Goal: Complete application form: Complete application form

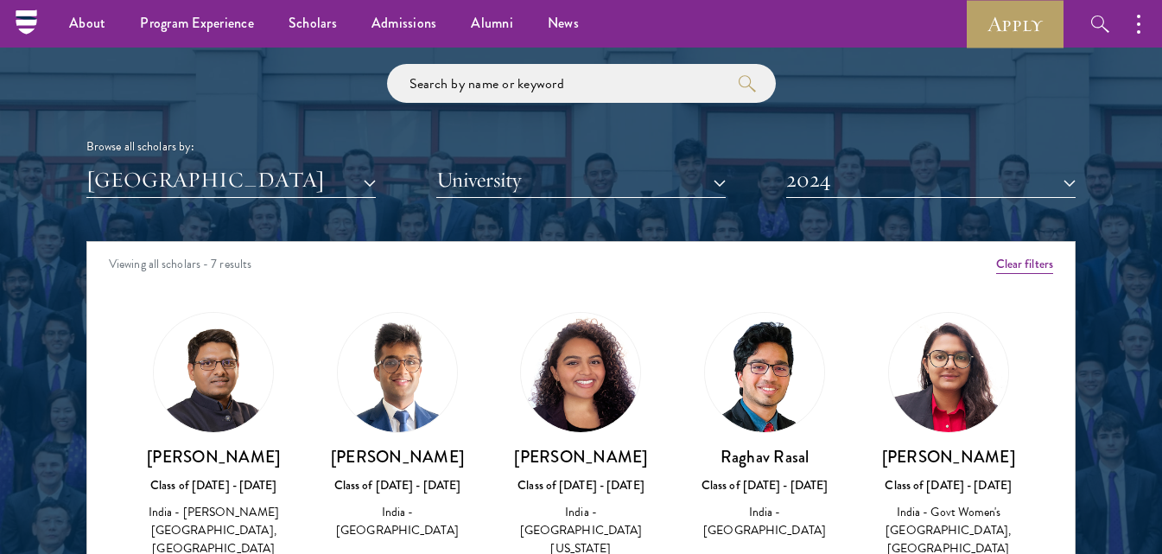
scroll to position [2014, 0]
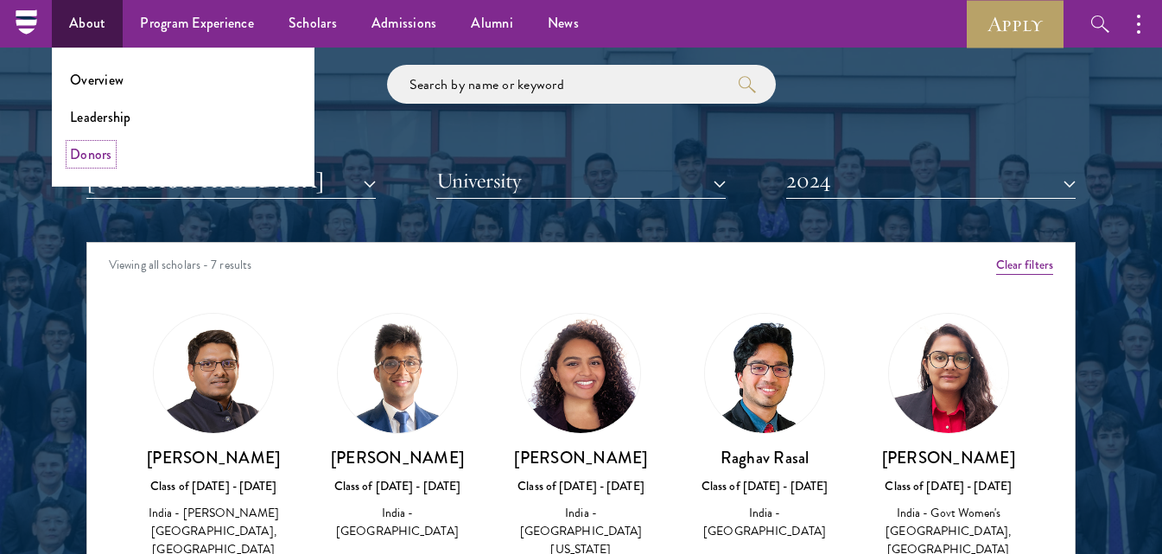
click at [87, 161] on link "Donors" at bounding box center [91, 154] width 42 height 20
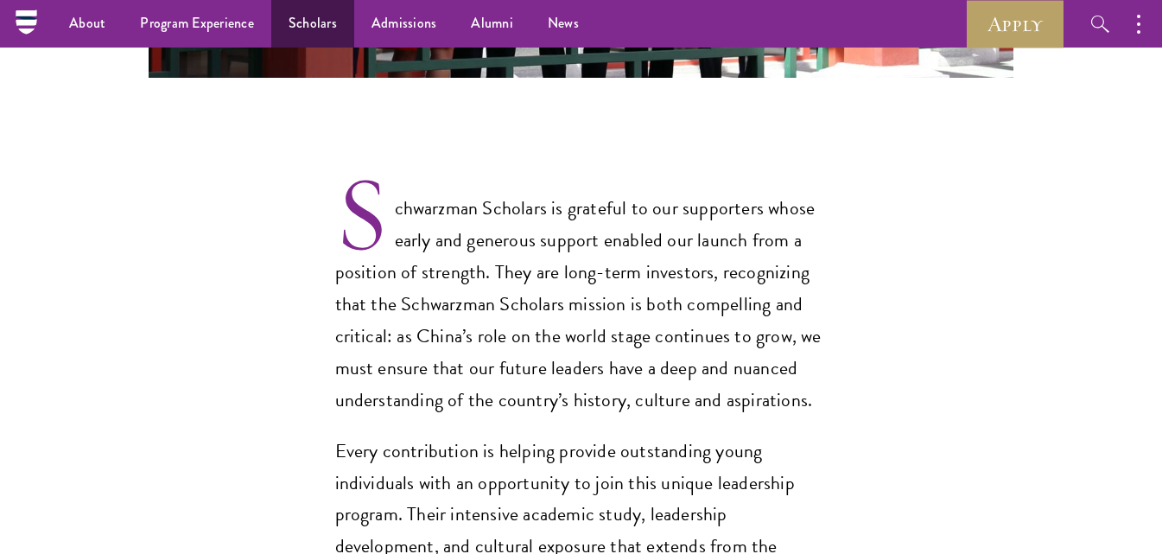
scroll to position [1271, 0]
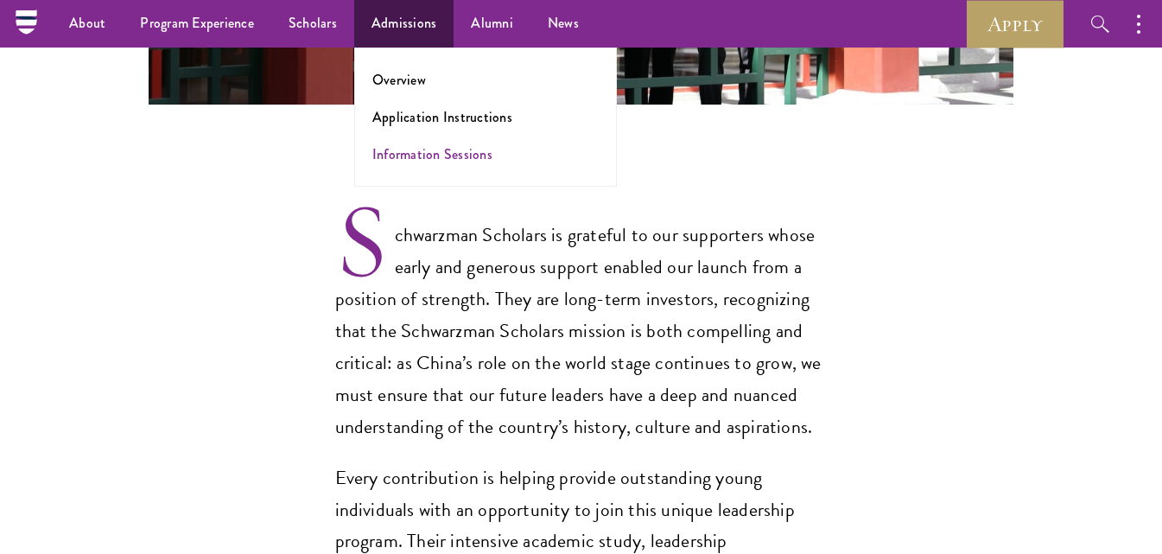
drag, startPoint x: 444, startPoint y: 143, endPoint x: 444, endPoint y: 156, distance: 13.0
click at [444, 156] on ul "Overview Application Instructions Information Sessions" at bounding box center [485, 117] width 263 height 139
click at [444, 156] on link "Information Sessions" at bounding box center [432, 154] width 120 height 20
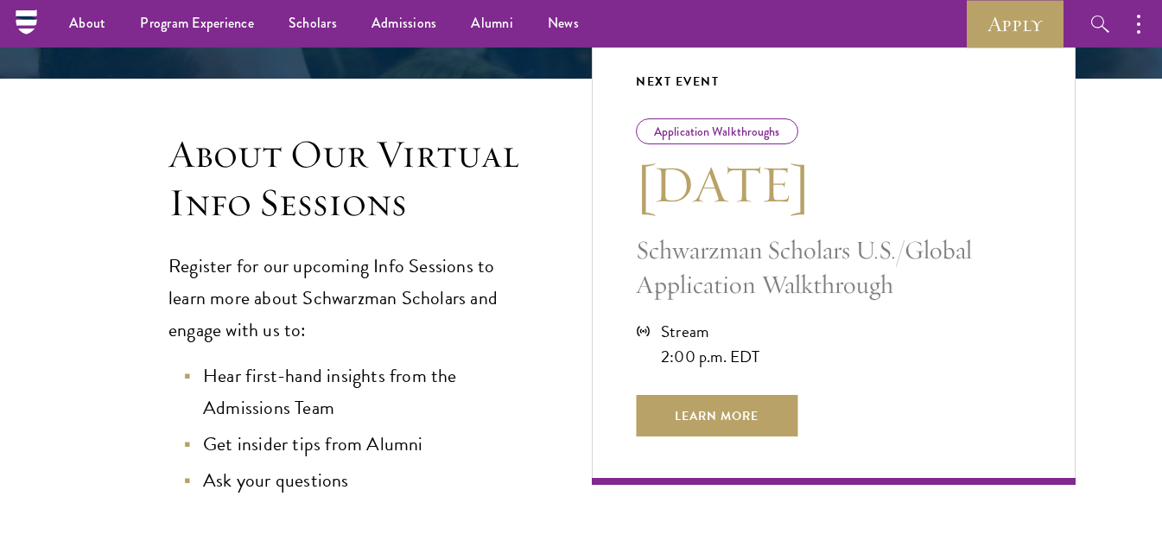
scroll to position [359, 0]
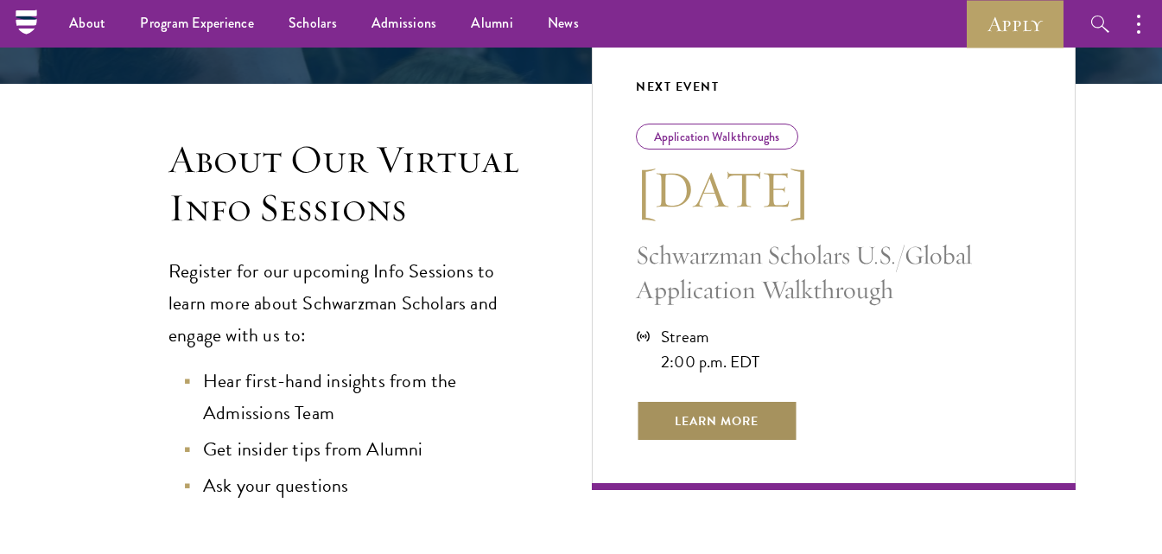
click at [716, 415] on span "Learn More" at bounding box center [717, 420] width 162 height 41
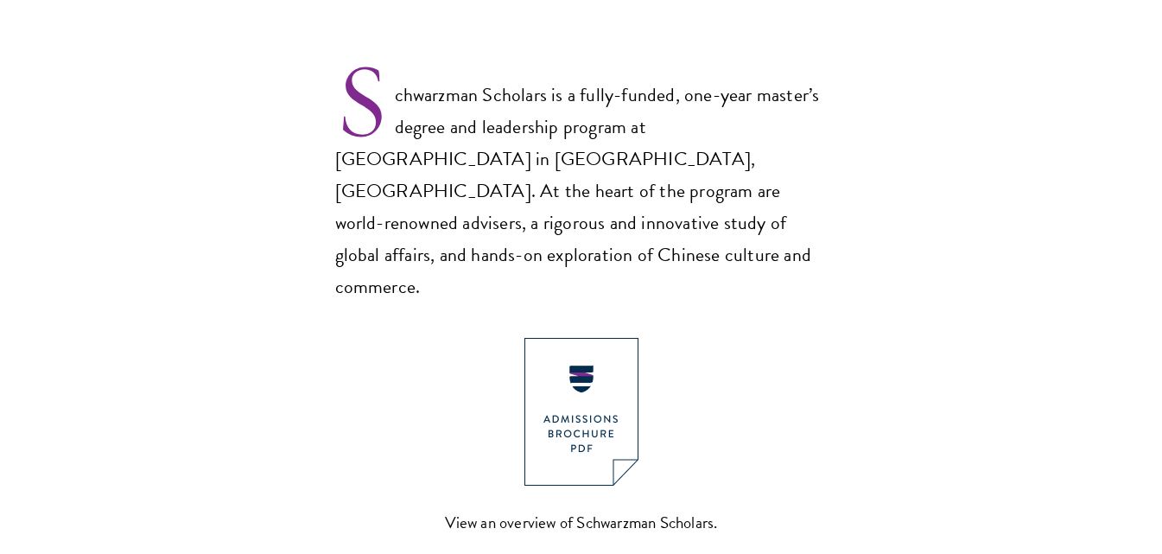
scroll to position [1129, 0]
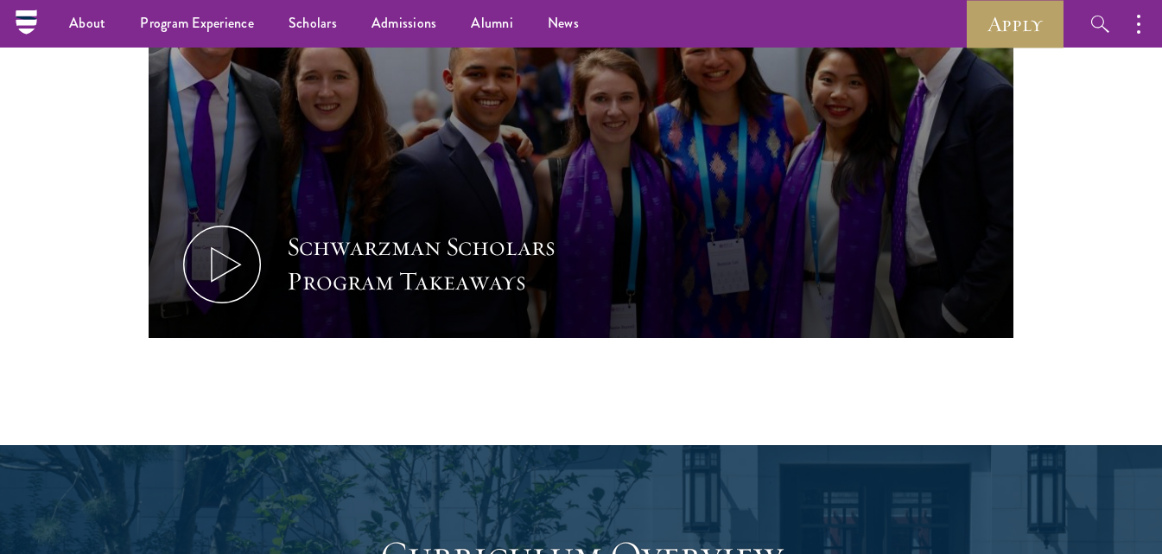
scroll to position [1823, 0]
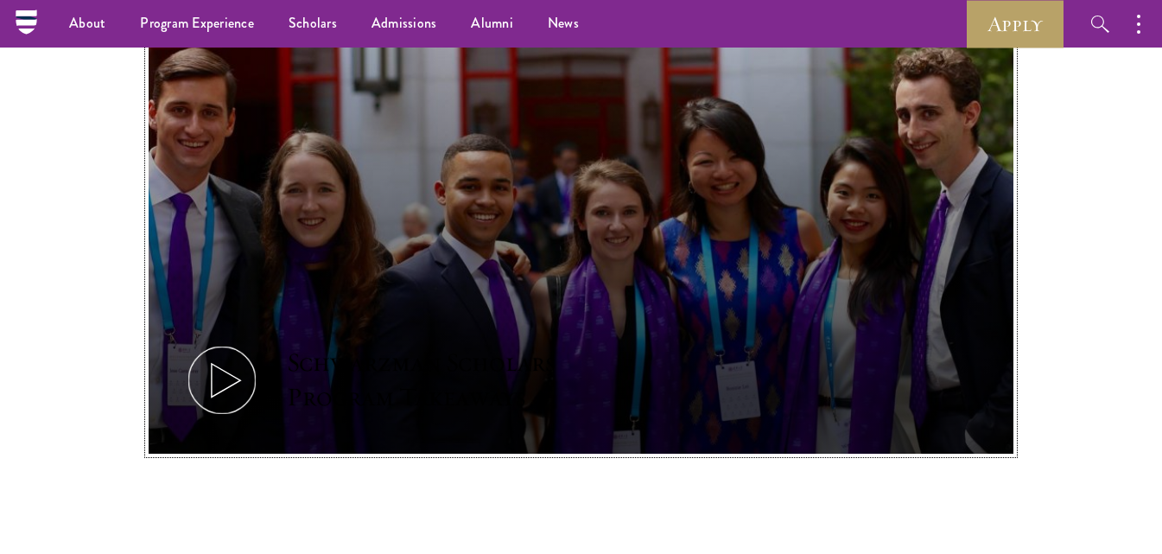
click at [226, 341] on icon at bounding box center [222, 380] width 78 height 78
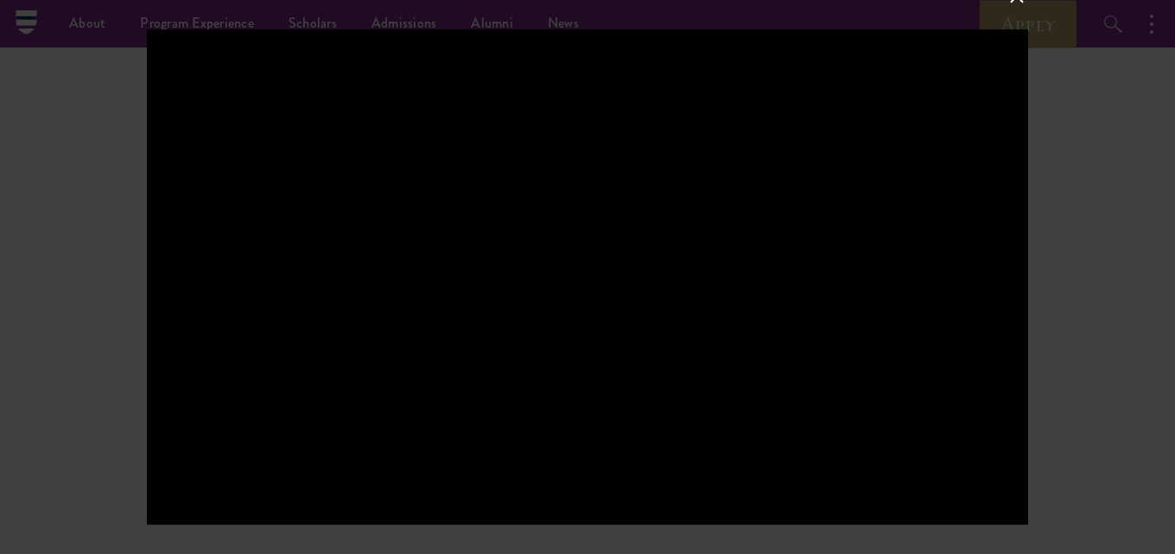
click at [82, 283] on div at bounding box center [587, 277] width 1175 height 554
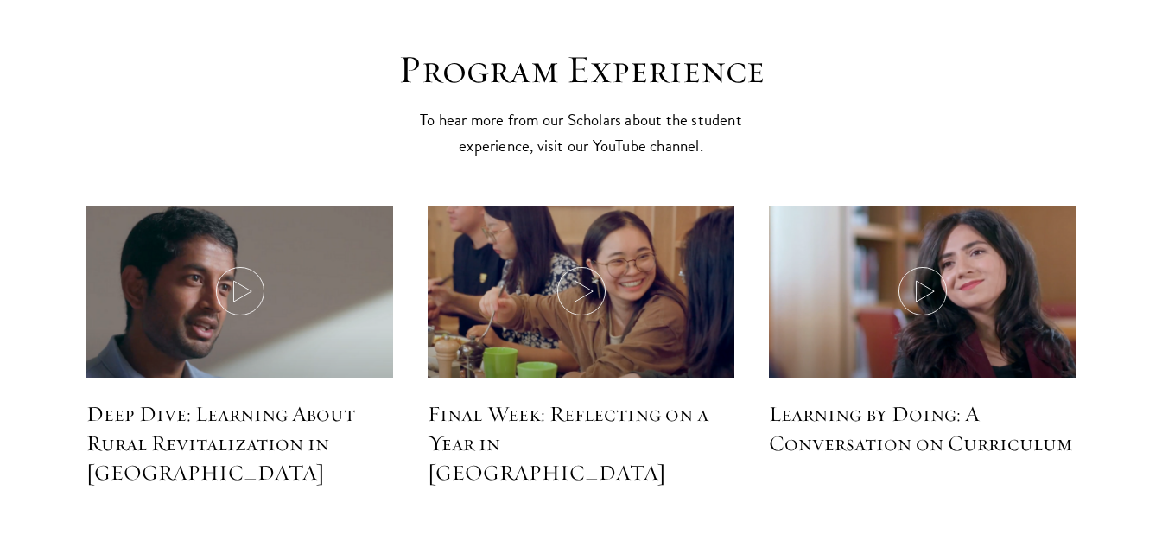
scroll to position [7412, 0]
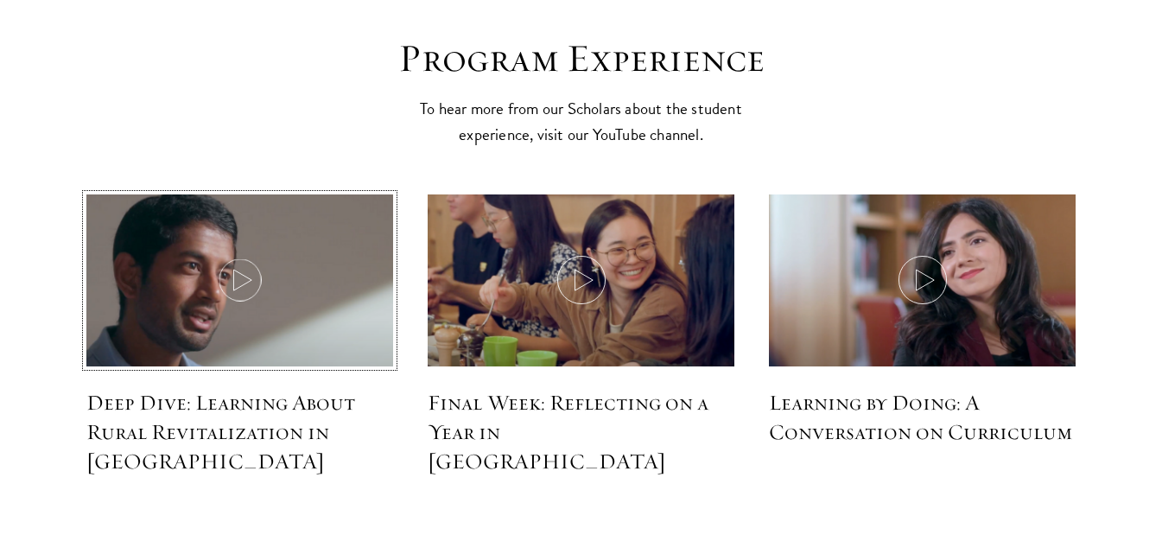
click at [230, 256] on icon at bounding box center [240, 280] width 48 height 48
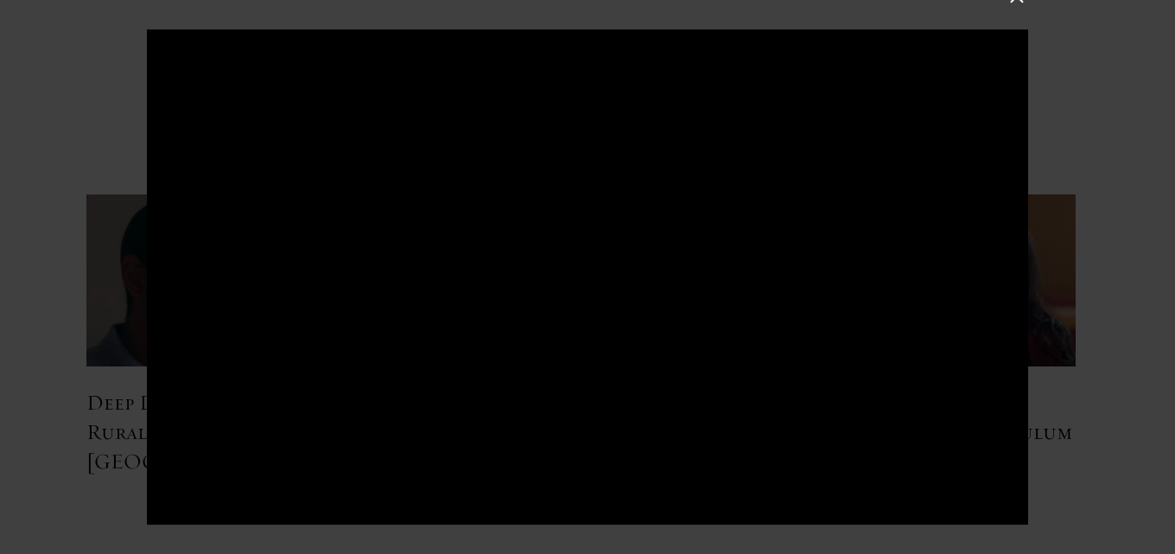
click at [52, 125] on div at bounding box center [587, 277] width 1175 height 554
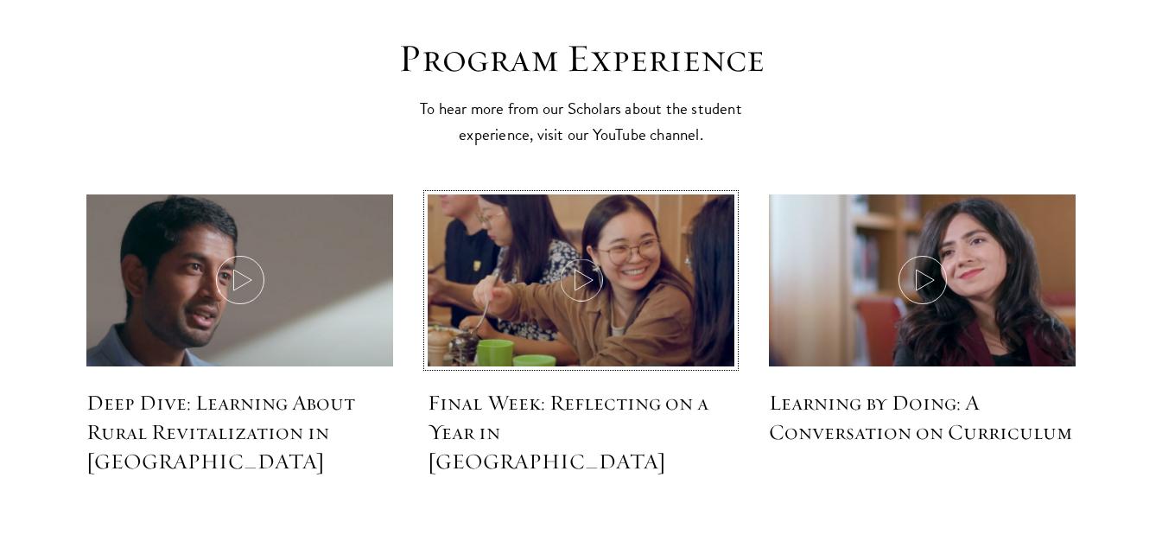
click at [575, 256] on icon at bounding box center [581, 280] width 48 height 48
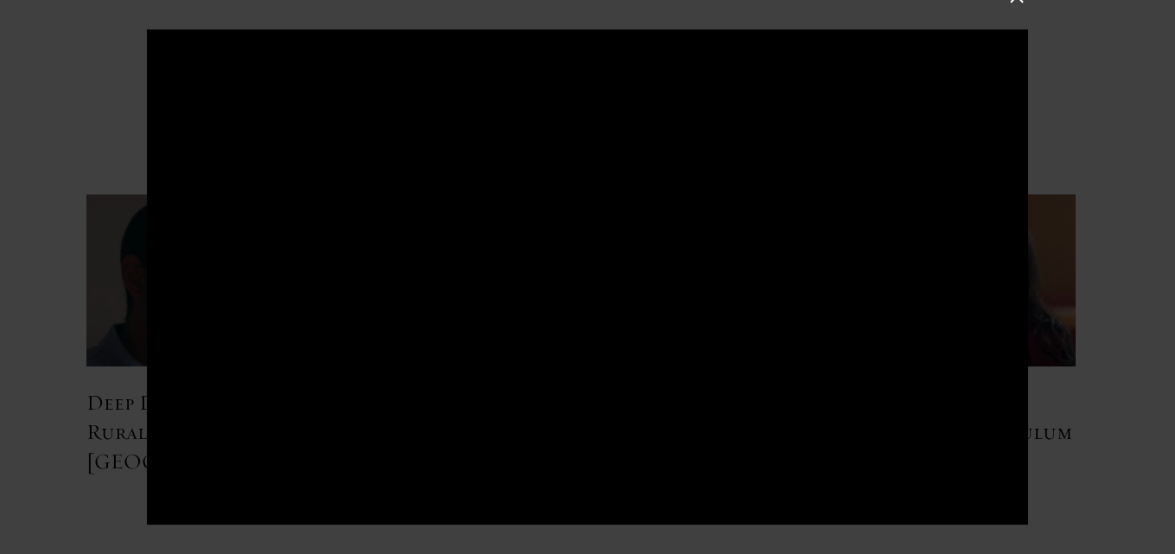
click at [1078, 326] on div at bounding box center [587, 277] width 1175 height 554
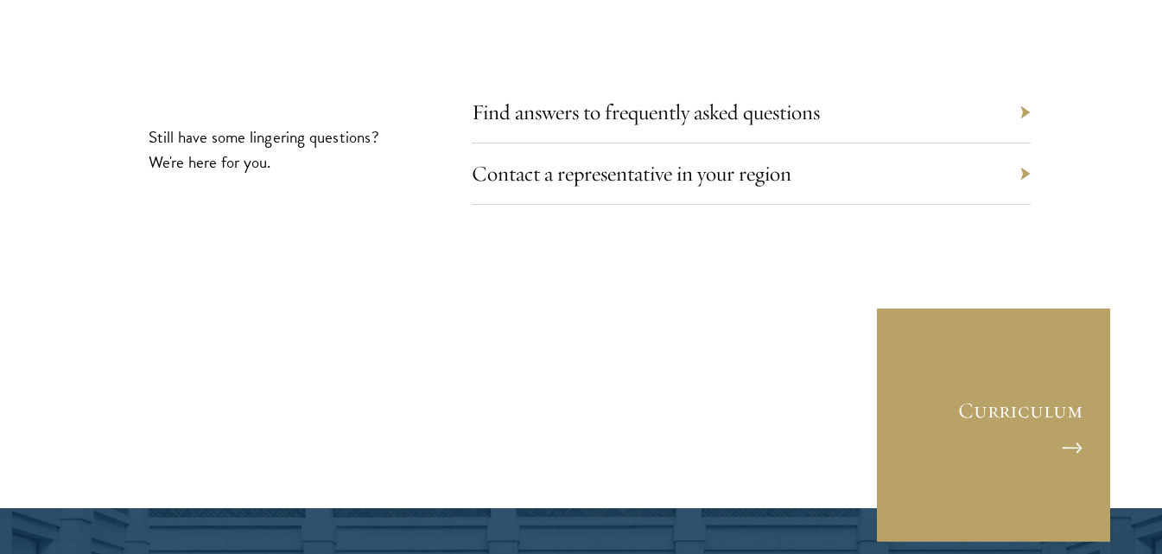
scroll to position [7942, 0]
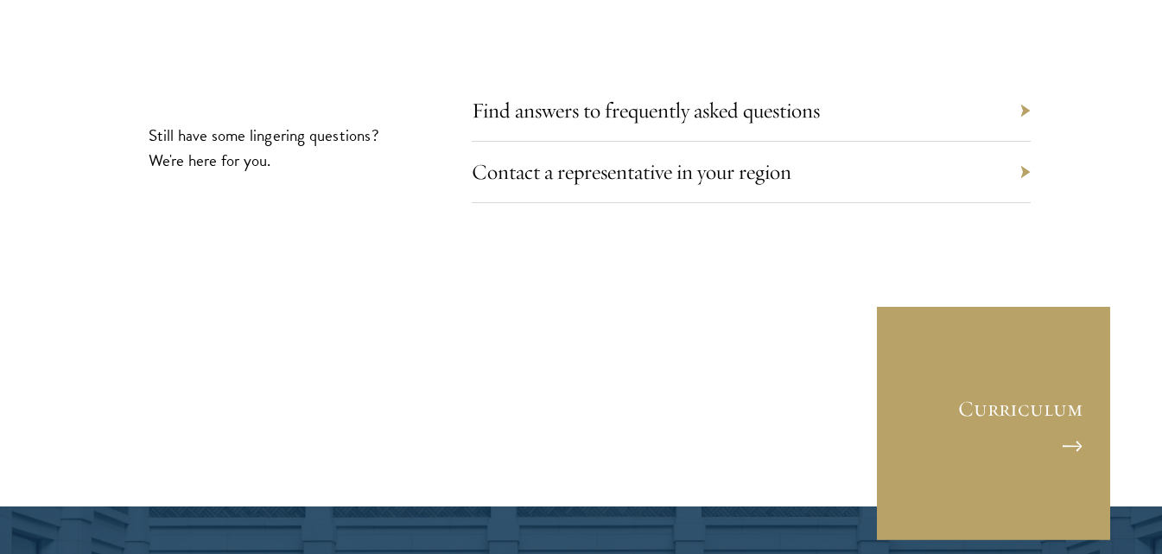
click at [1023, 142] on div "Contact a representative in your region" at bounding box center [752, 172] width 560 height 61
click at [774, 158] on link "Contact a representative in your region" at bounding box center [645, 171] width 320 height 27
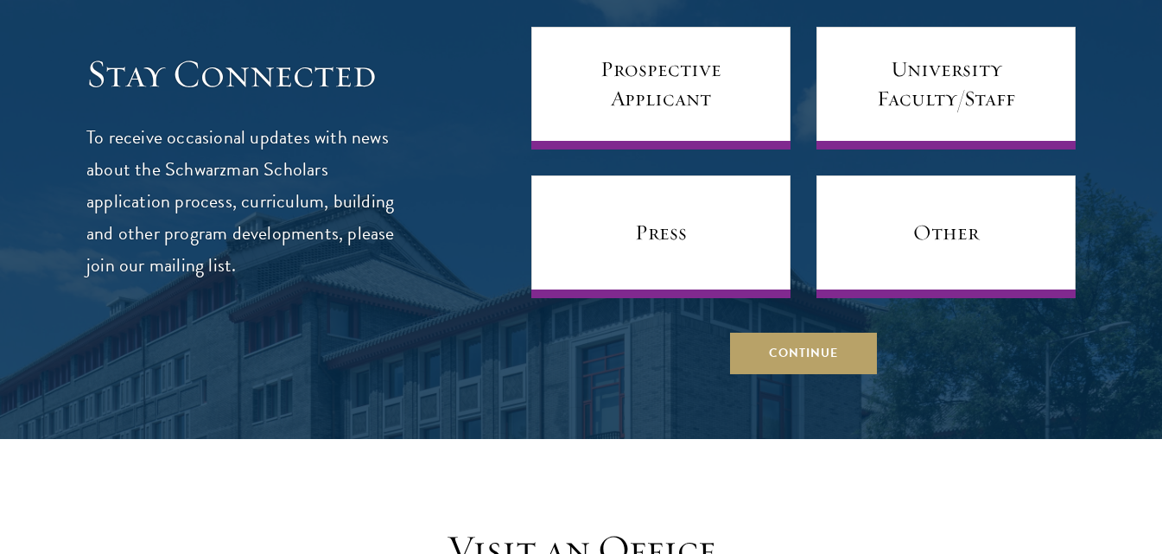
scroll to position [1091, 0]
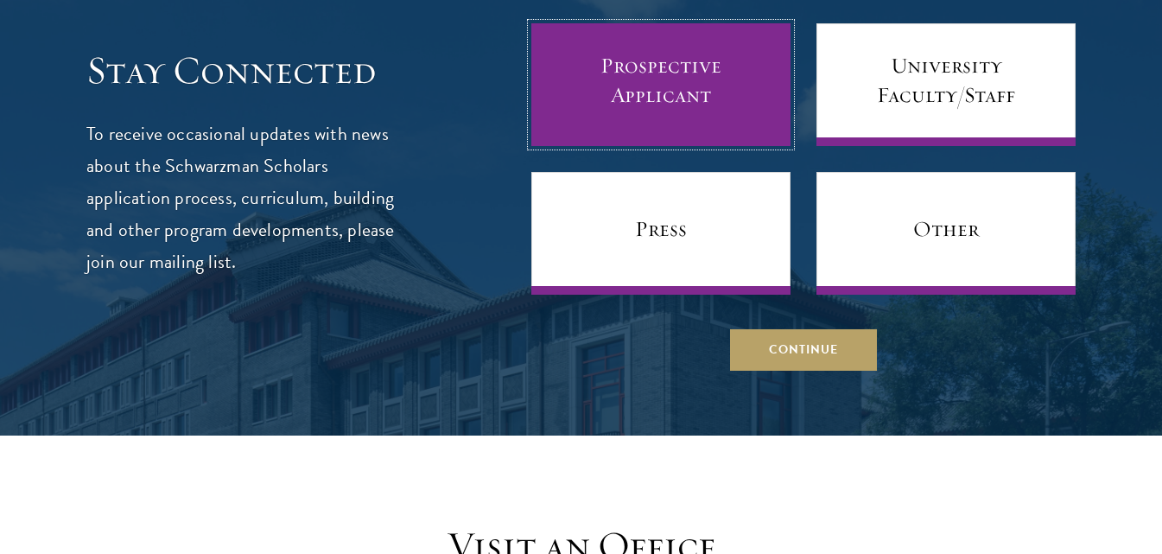
click at [593, 108] on link "Prospective Applicant" at bounding box center [660, 84] width 259 height 123
click at [690, 90] on link "Prospective Applicant" at bounding box center [660, 84] width 259 height 123
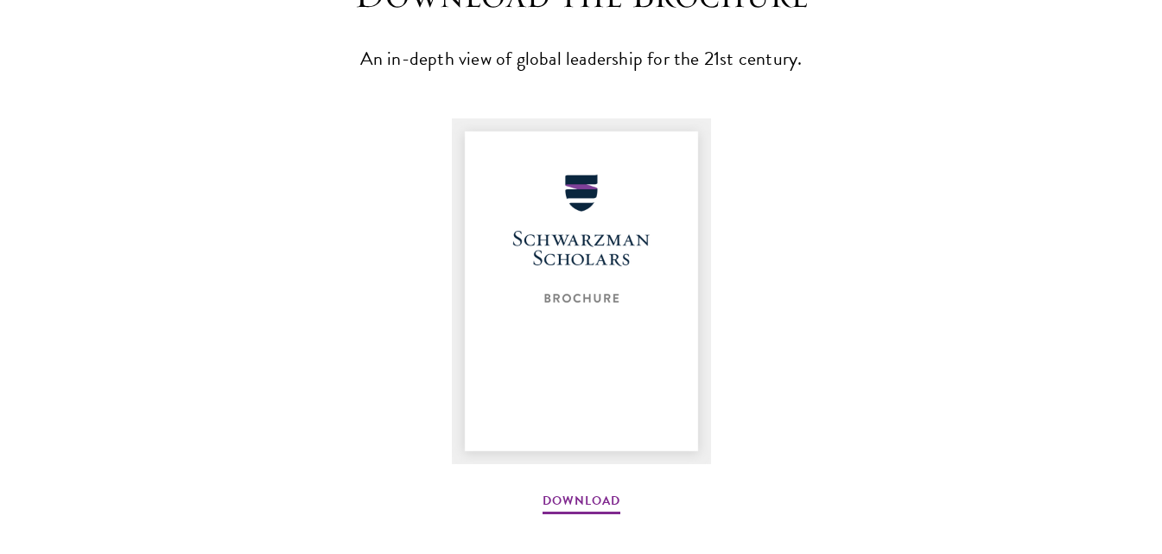
scroll to position [2273, 0]
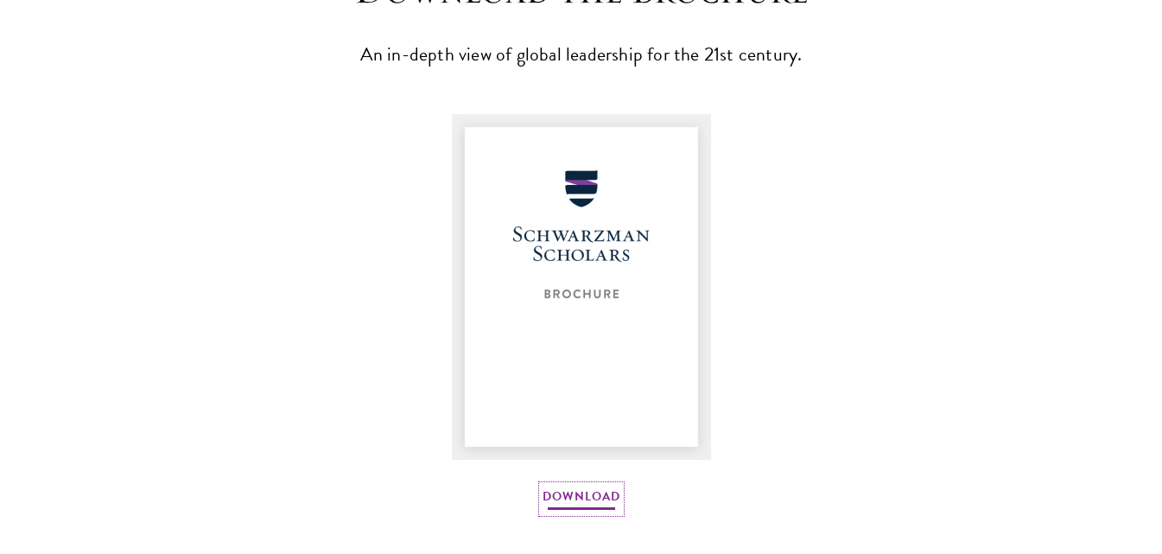
click at [589, 499] on link "Download" at bounding box center [582, 499] width 78 height 27
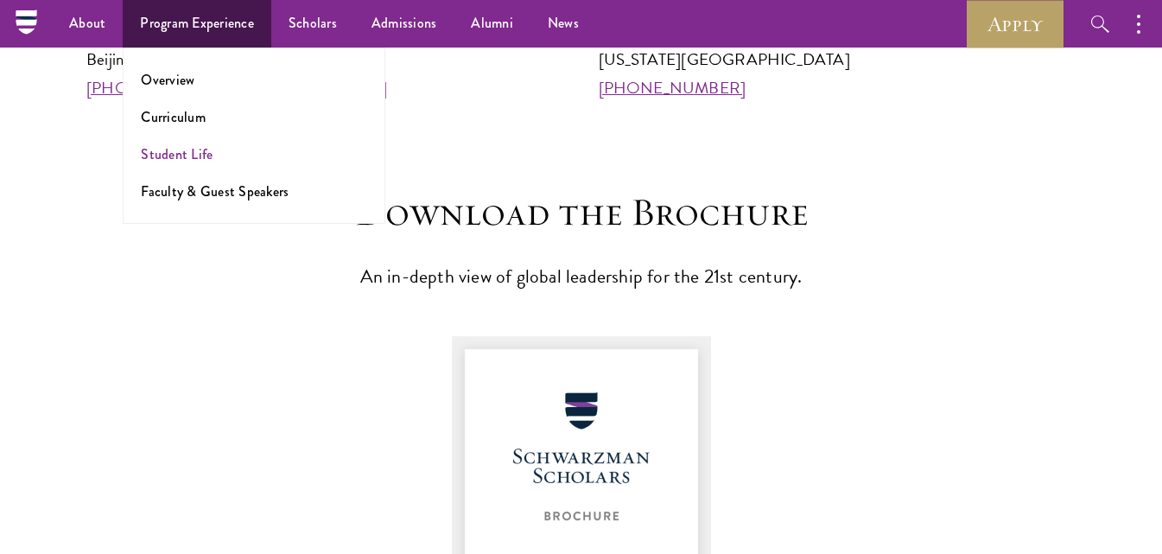
scroll to position [2048, 0]
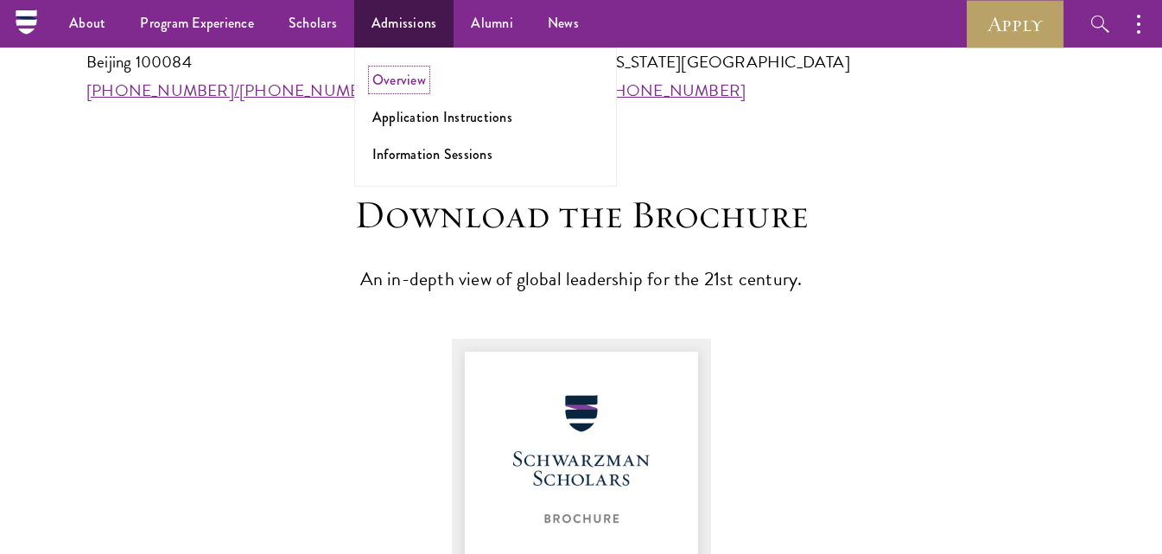
click at [396, 83] on link "Overview" at bounding box center [399, 80] width 54 height 20
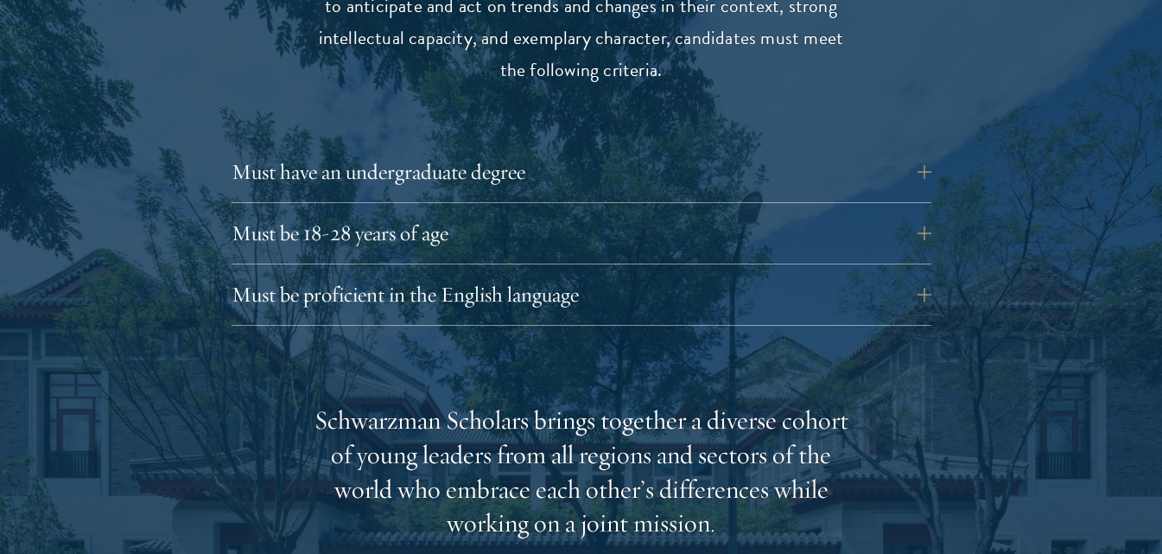
scroll to position [2380, 0]
click at [944, 123] on div "Eligibility In addition to demonstrating extraordinary leadership skills, the a…" at bounding box center [582, 499] width 866 height 1218
click at [920, 150] on button "Must have an undergraduate degree" at bounding box center [595, 170] width 700 height 41
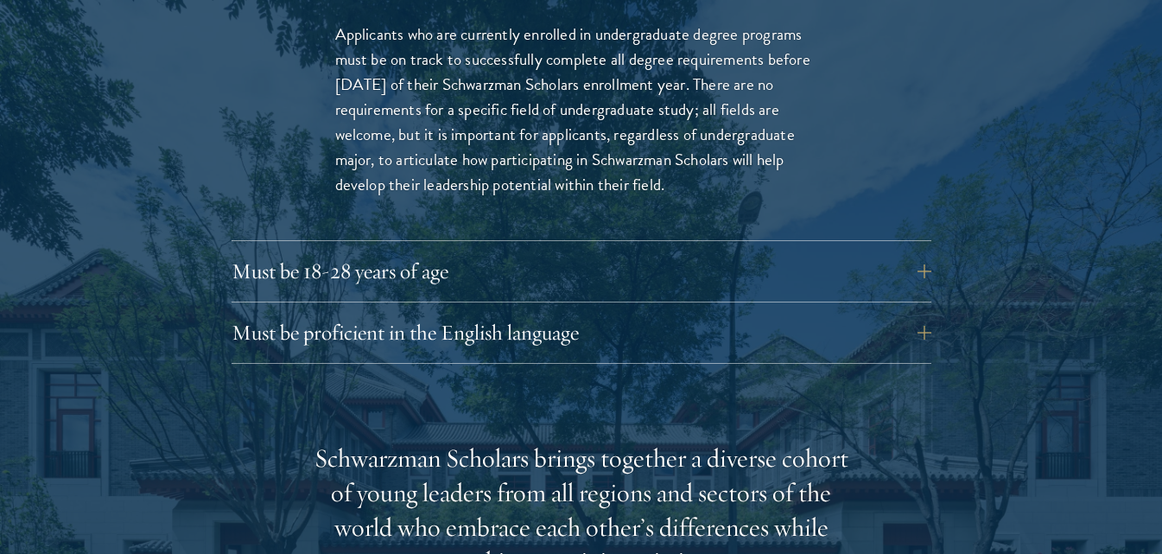
scroll to position [2587, 0]
click at [932, 250] on button "Must be 18-28 years of age" at bounding box center [595, 270] width 700 height 41
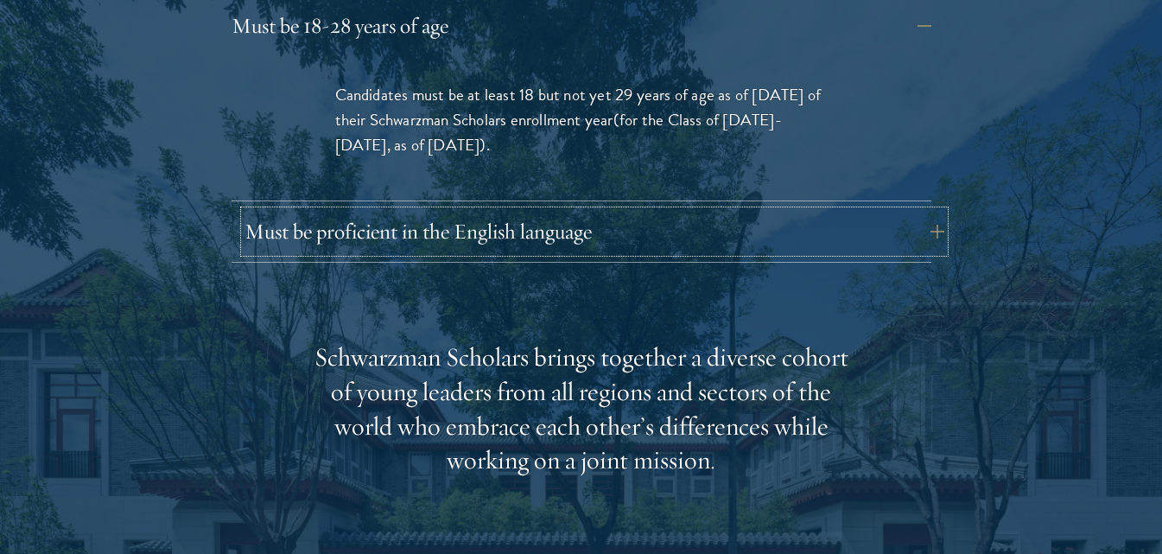
click at [927, 211] on button "Must be proficient in the English language" at bounding box center [595, 231] width 700 height 41
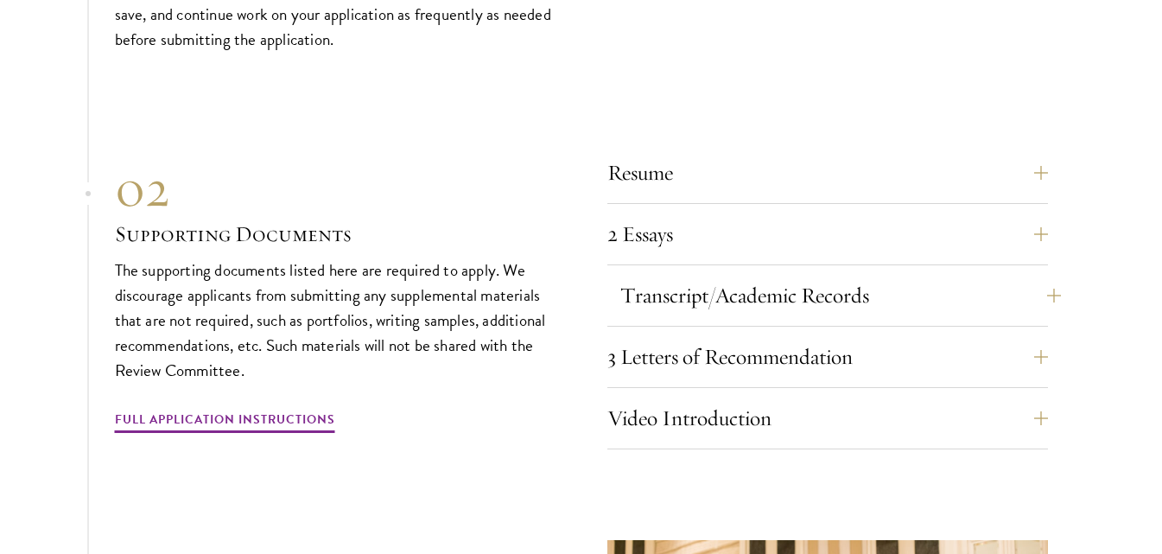
scroll to position [6316, 0]
click at [1051, 158] on button "Resume" at bounding box center [840, 171] width 441 height 41
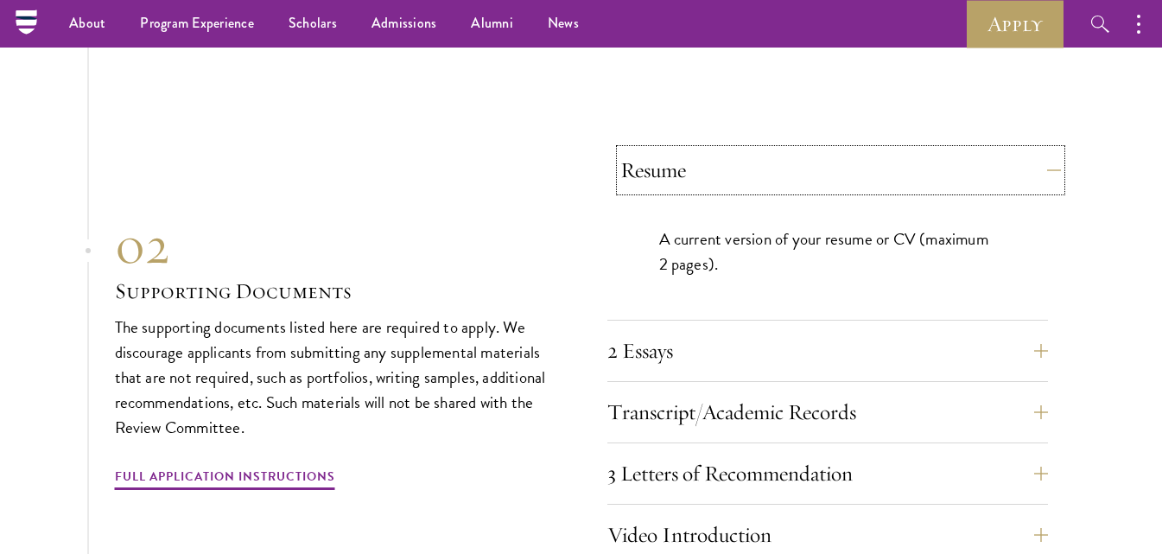
scroll to position [5853, 0]
click at [1032, 342] on button "2 Essays" at bounding box center [840, 352] width 441 height 41
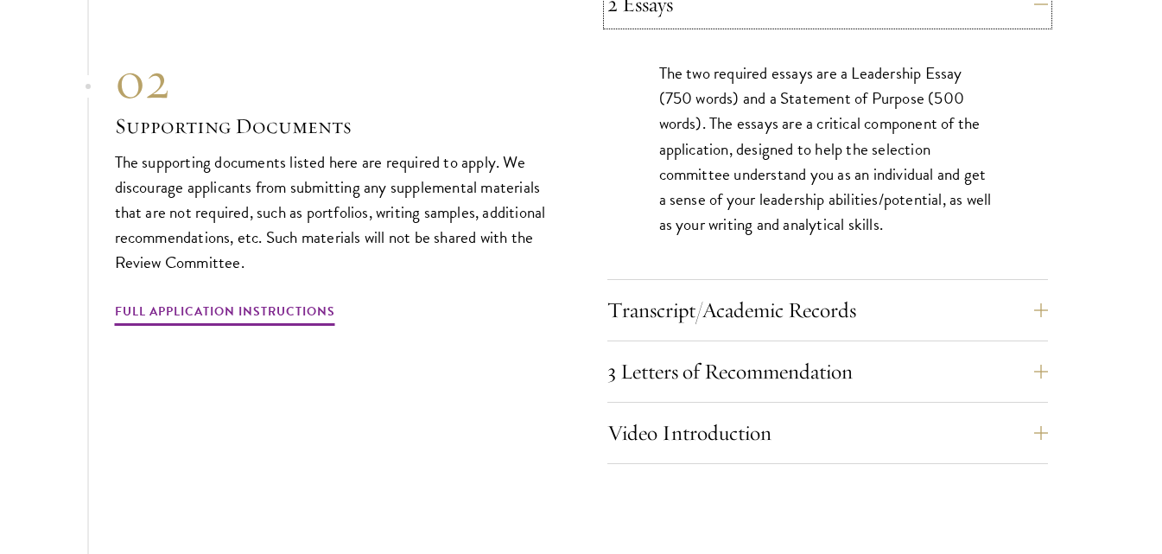
scroll to position [6083, 0]
click at [1056, 302] on button "Transcript/Academic Records" at bounding box center [840, 309] width 441 height 41
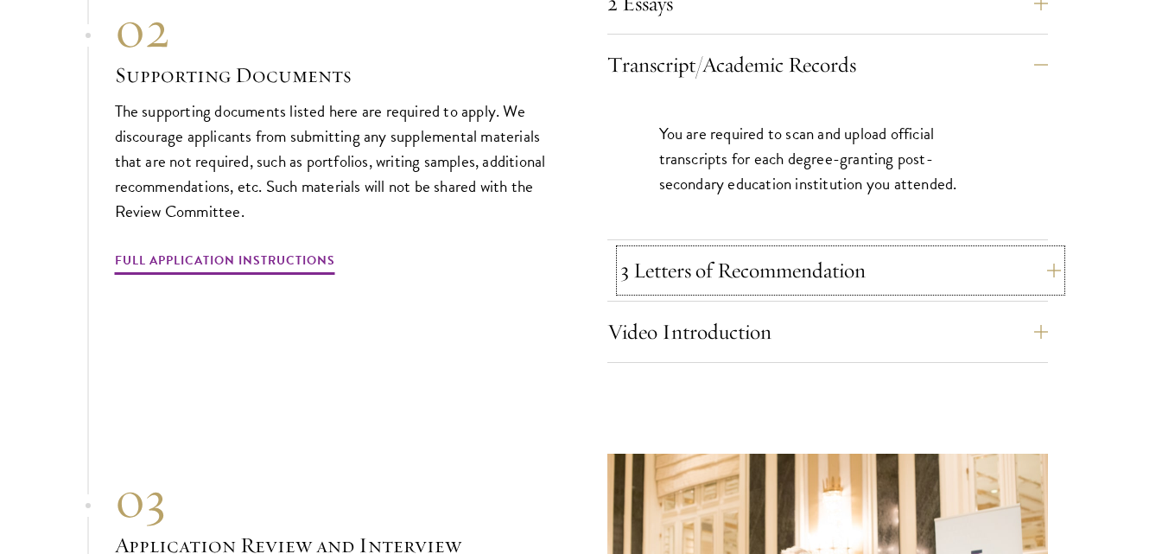
click at [1053, 252] on button "3 Letters of Recommendation" at bounding box center [840, 270] width 441 height 41
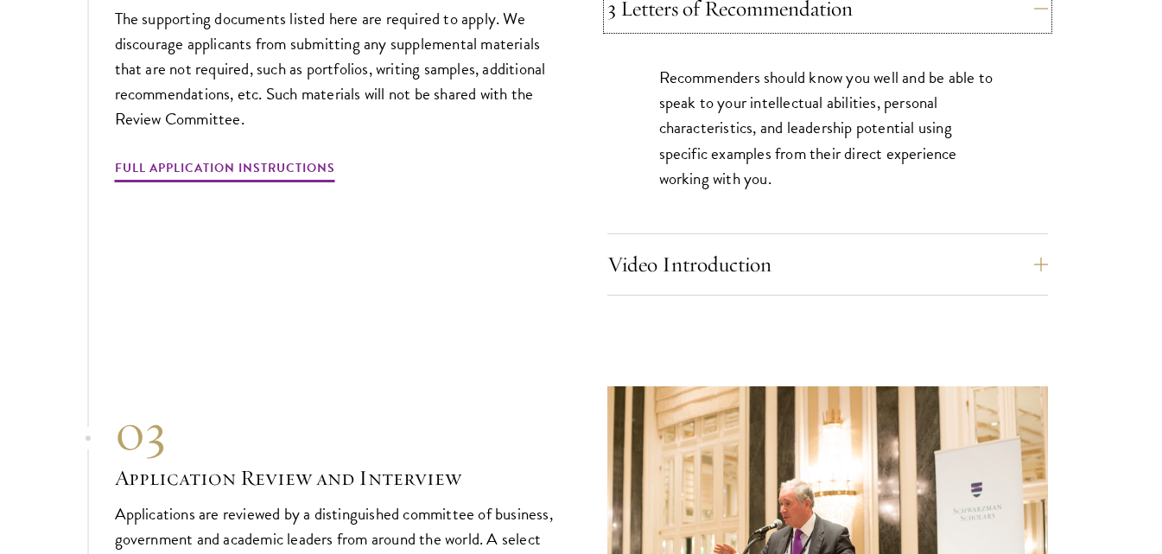
scroll to position [6212, 0]
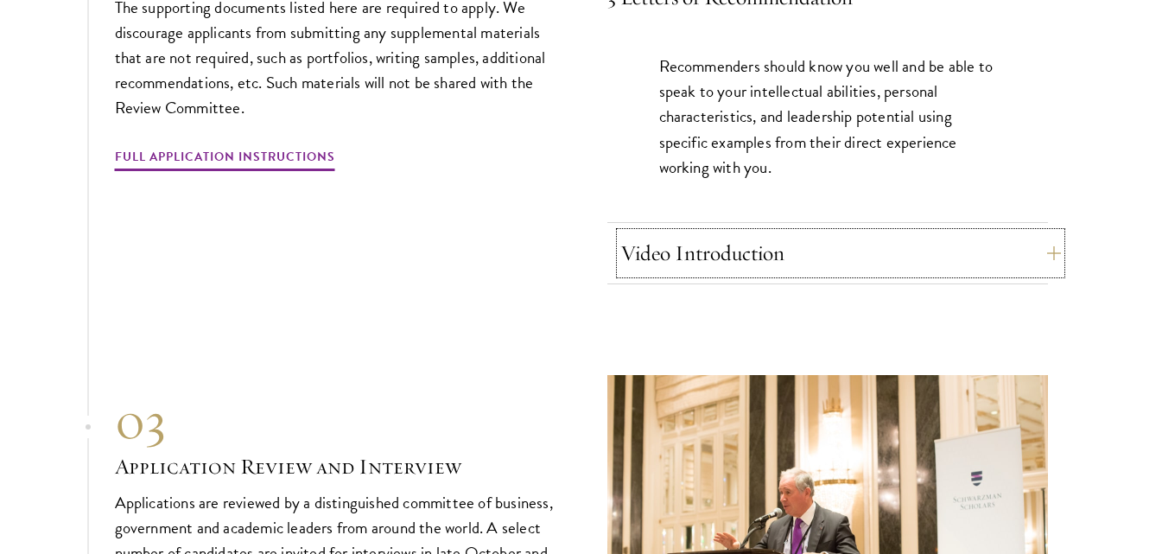
click at [1040, 243] on button "Video Introduction" at bounding box center [840, 252] width 441 height 41
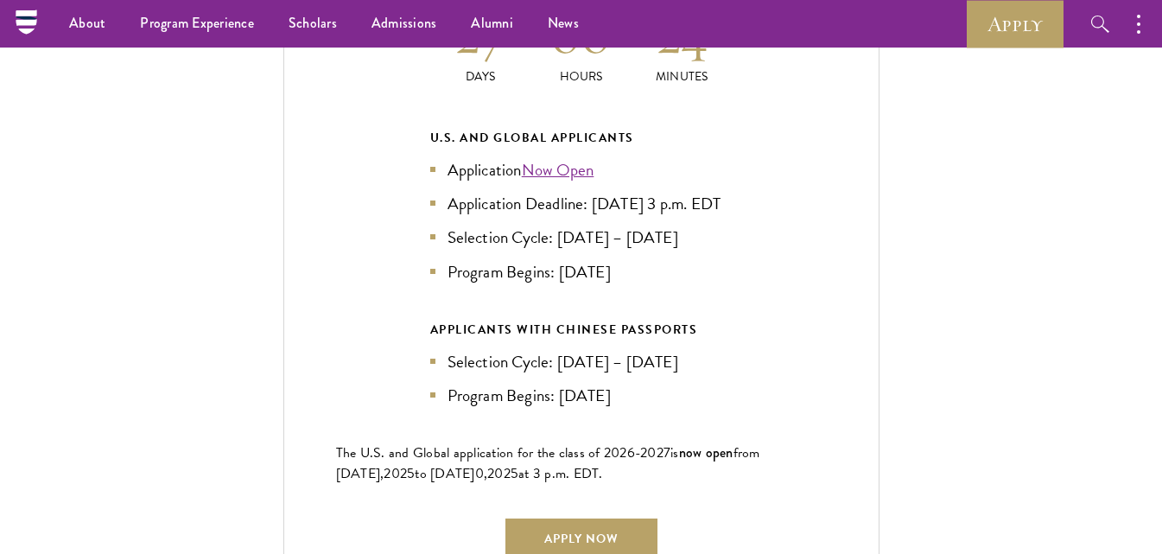
scroll to position [3802, 0]
click at [1007, 28] on link "Apply" at bounding box center [1015, 24] width 97 height 48
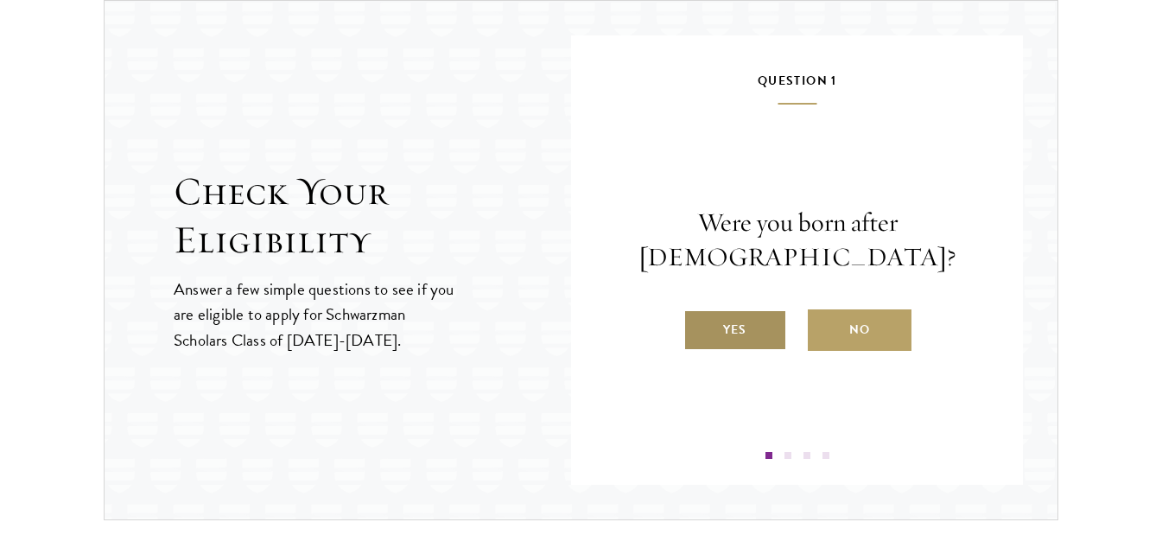
click at [717, 345] on label "Yes" at bounding box center [736, 329] width 104 height 41
click at [699, 327] on input "Yes" at bounding box center [692, 319] width 16 height 16
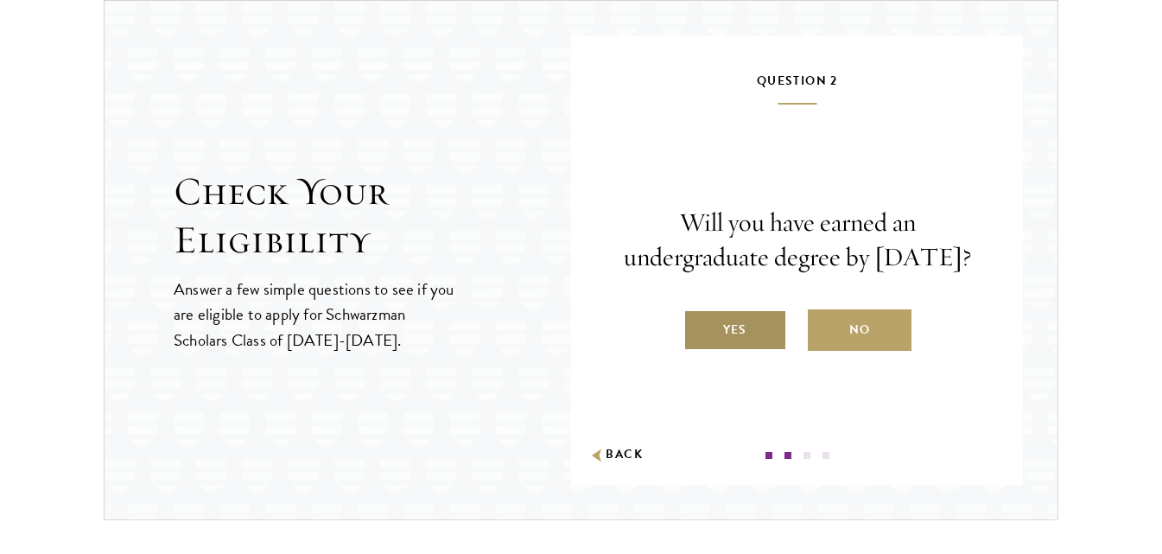
click at [749, 339] on label "Yes" at bounding box center [736, 329] width 104 height 41
click at [699, 327] on input "Yes" at bounding box center [692, 319] width 16 height 16
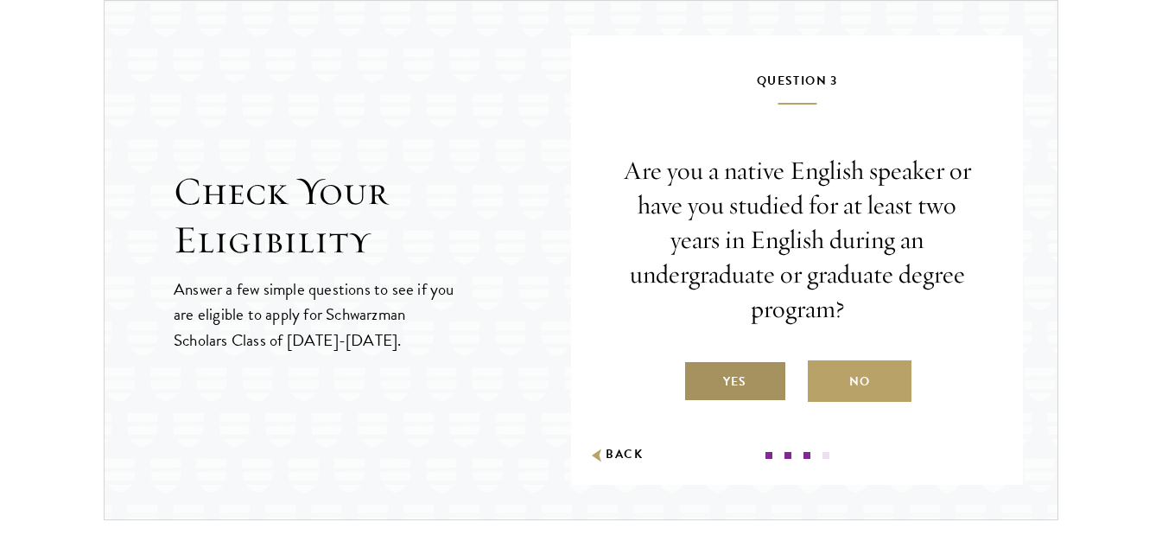
click at [736, 377] on label "Yes" at bounding box center [736, 380] width 104 height 41
click at [699, 377] on input "Yes" at bounding box center [692, 371] width 16 height 16
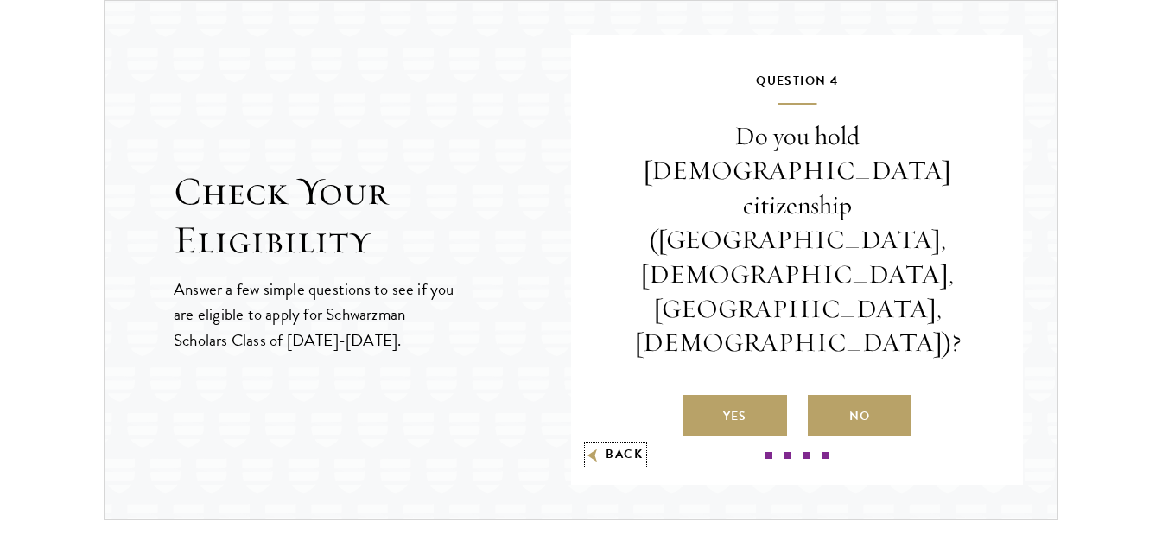
click at [615, 457] on button "Back" at bounding box center [616, 455] width 54 height 18
radio input "false"
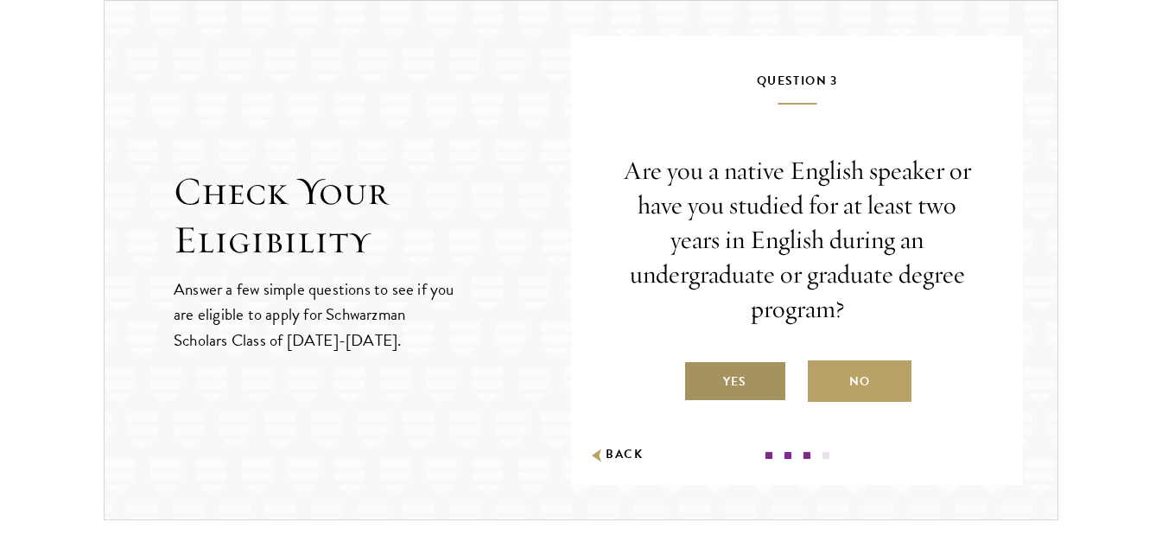
click at [722, 376] on label "Yes" at bounding box center [736, 380] width 104 height 41
click at [699, 376] on input "Yes" at bounding box center [692, 371] width 16 height 16
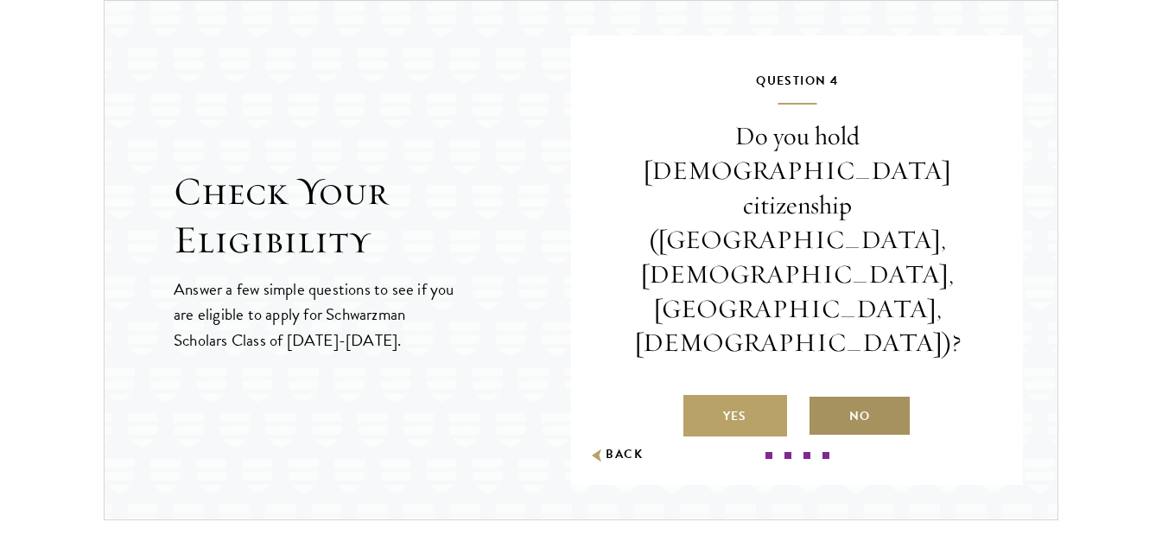
click at [847, 395] on label "No" at bounding box center [860, 415] width 104 height 41
click at [824, 398] on input "No" at bounding box center [816, 406] width 16 height 16
